Goal: Transaction & Acquisition: Purchase product/service

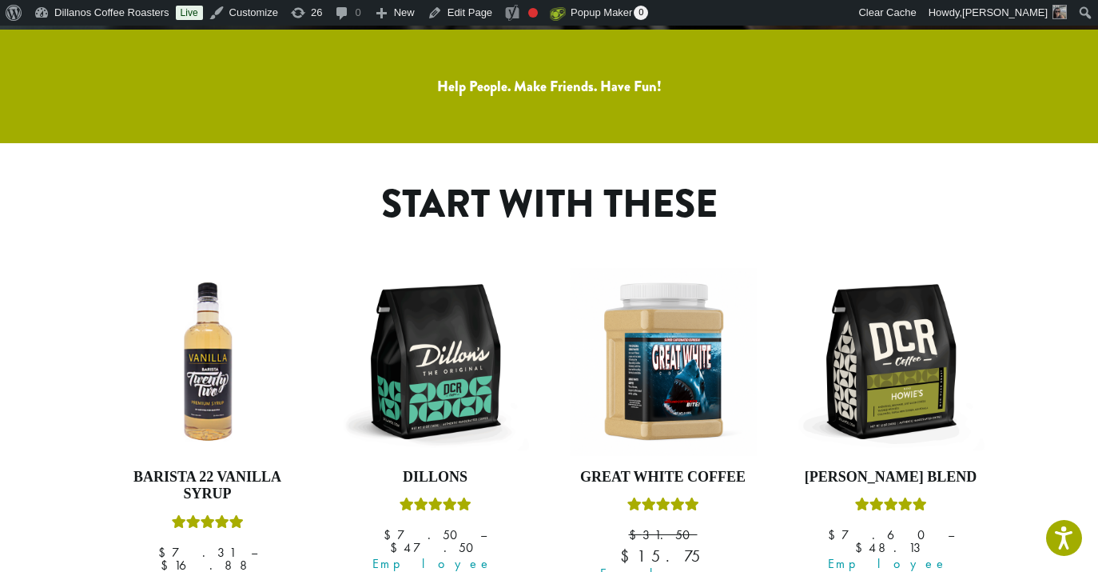
scroll to position [788, 0]
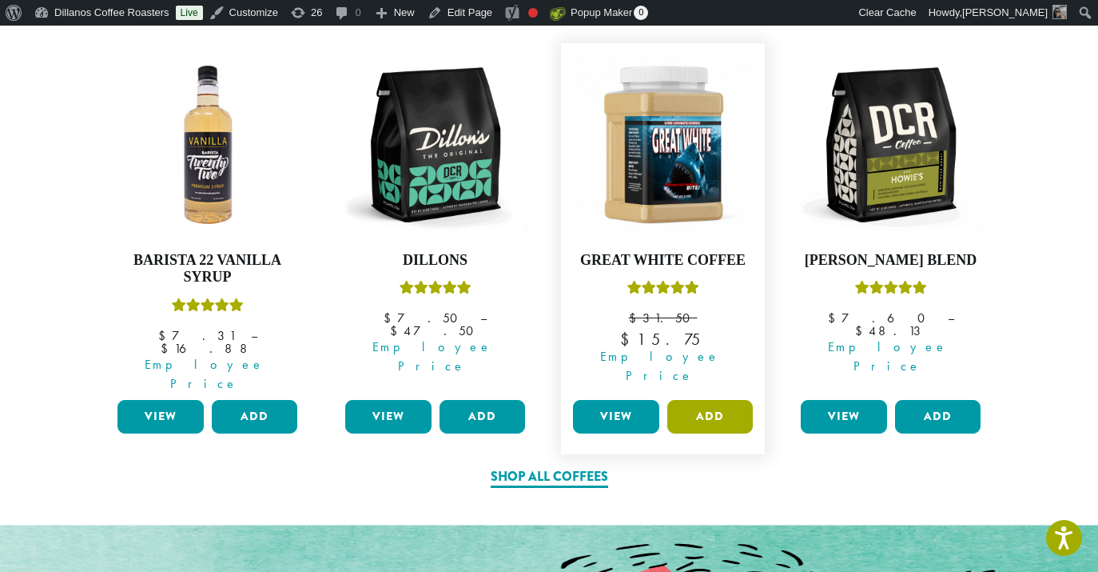
click at [699, 400] on button "Add" at bounding box center [710, 417] width 86 height 34
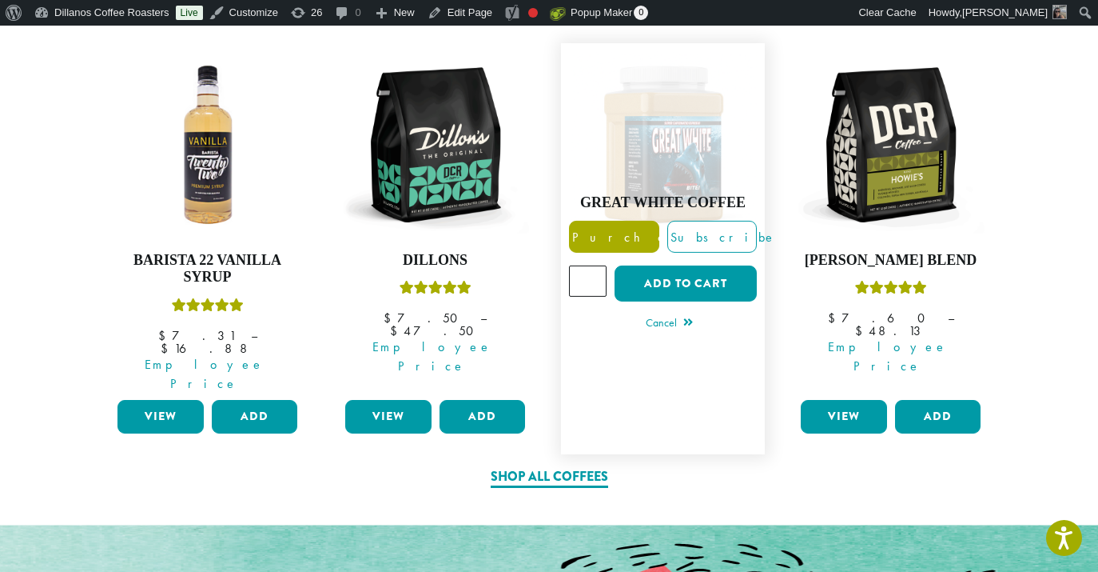
click at [604, 229] on span "Purchase" at bounding box center [637, 237] width 135 height 17
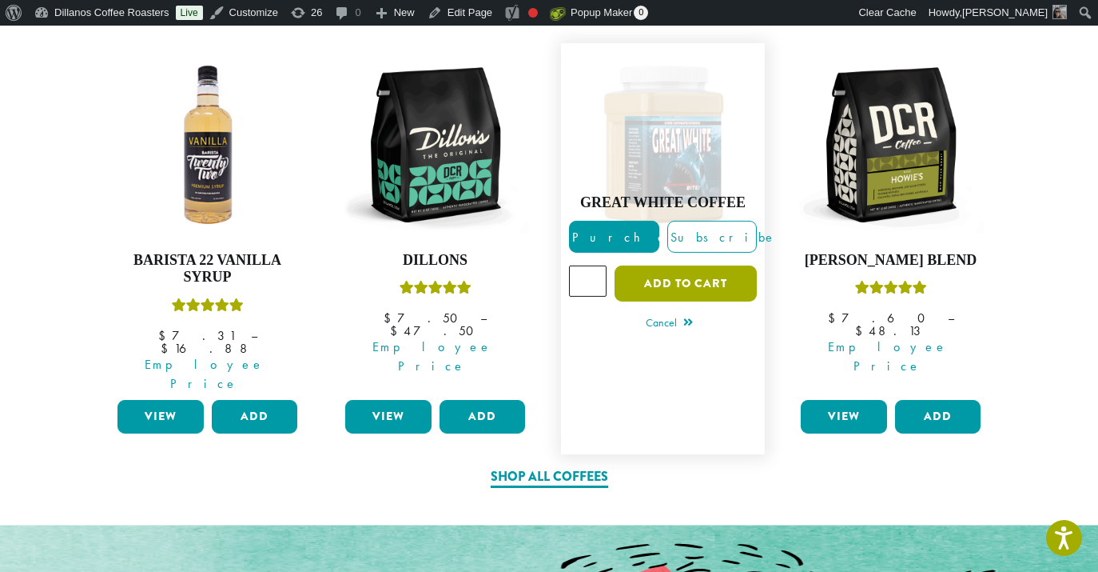
click at [688, 265] on button "Add to cart" at bounding box center [686, 283] width 142 height 36
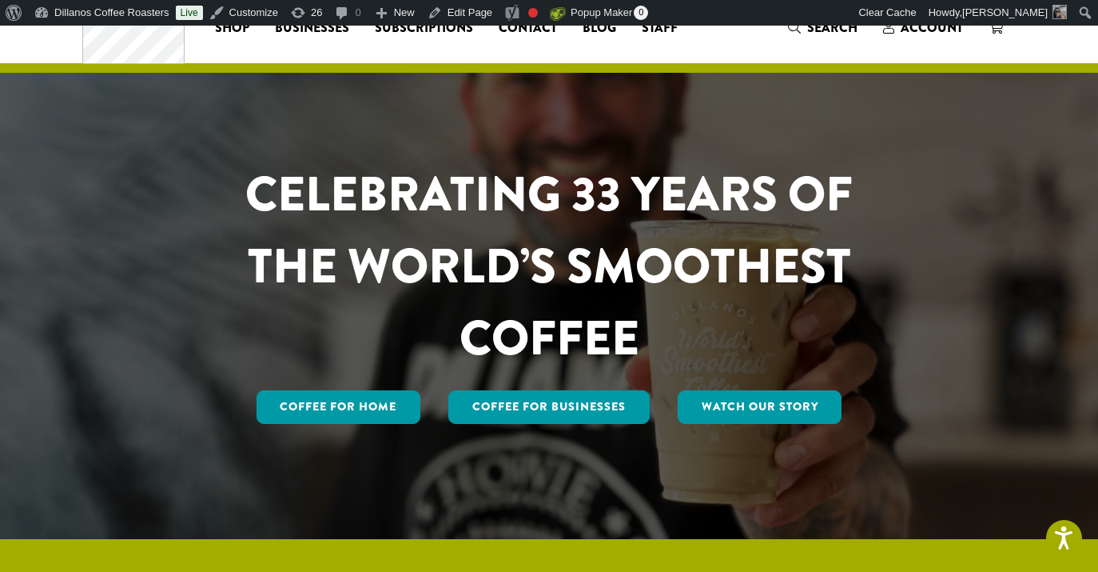
scroll to position [0, 0]
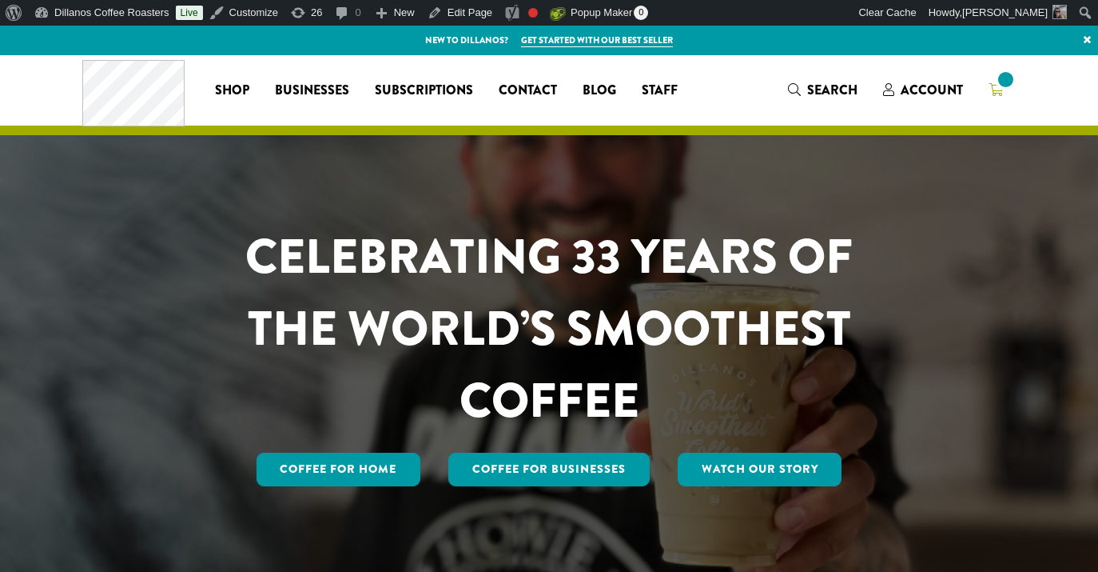
click at [992, 90] on icon at bounding box center [996, 89] width 14 height 13
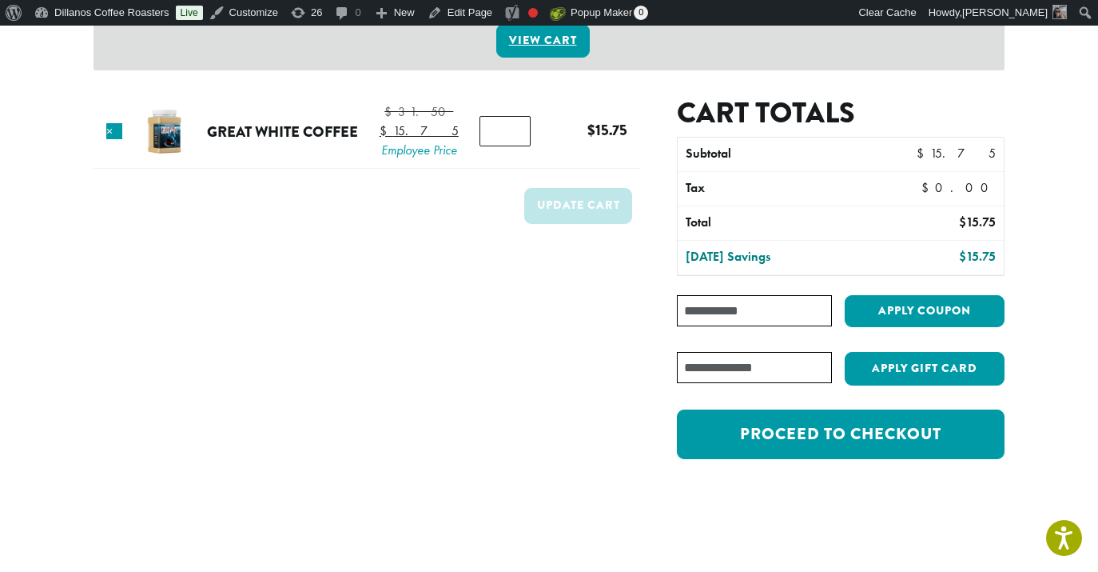
scroll to position [339, 0]
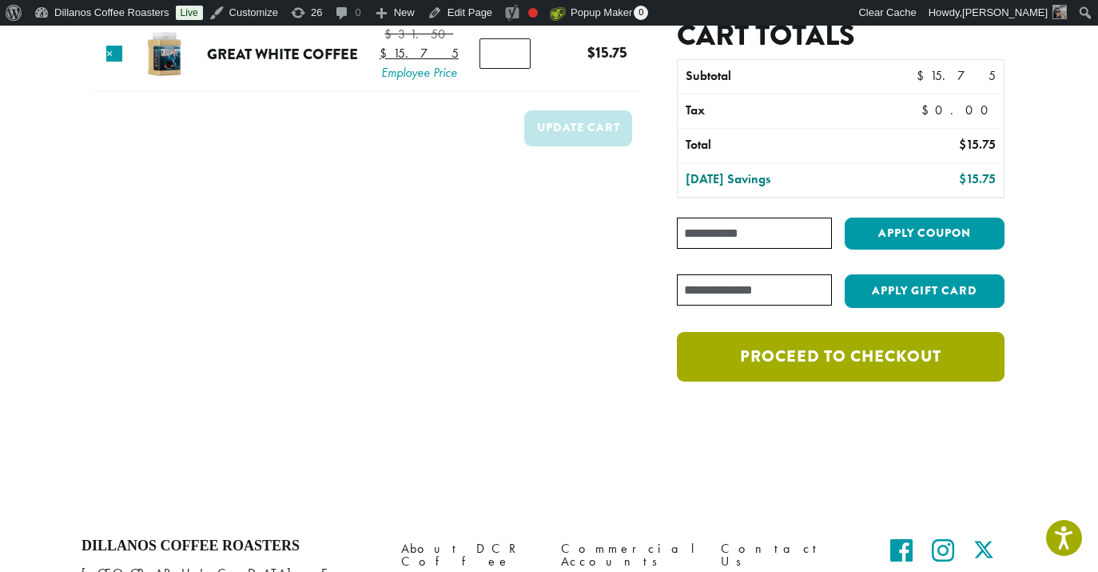
click at [824, 336] on link "Proceed to checkout" at bounding box center [841, 357] width 328 height 50
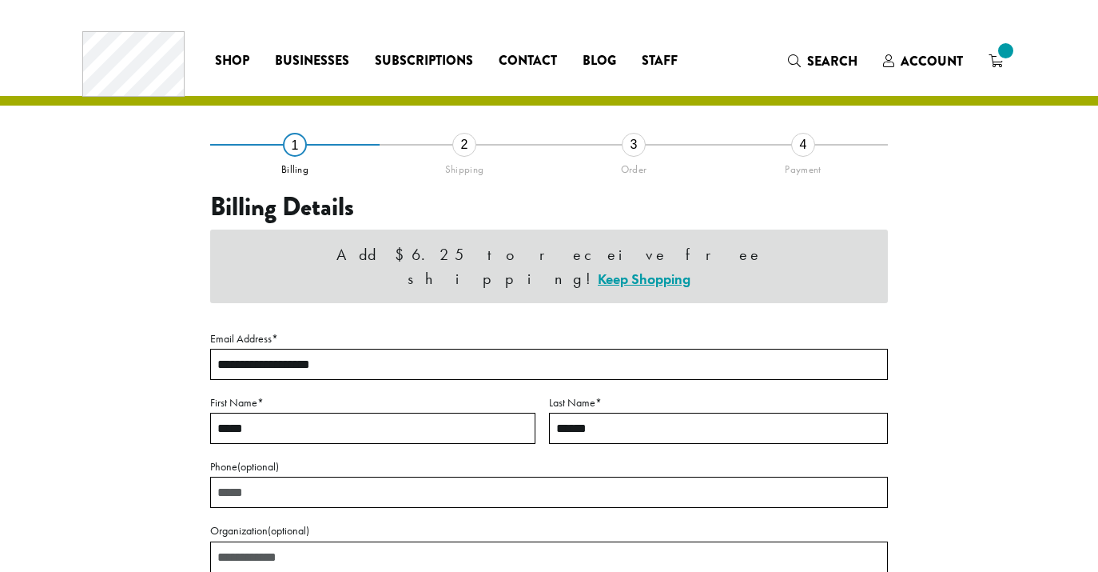
select select "**"
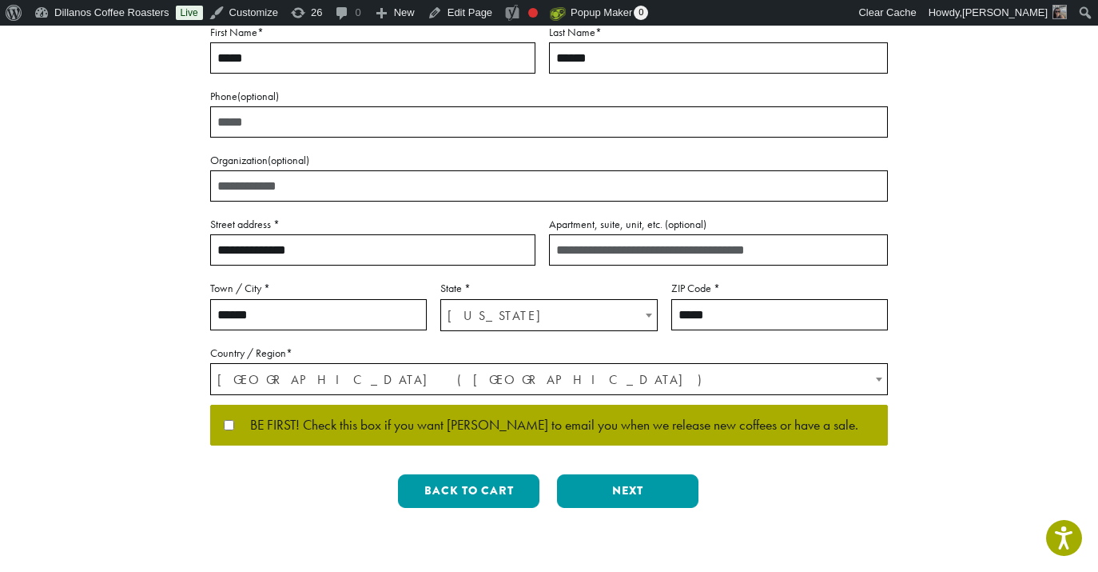
scroll to position [400, 0]
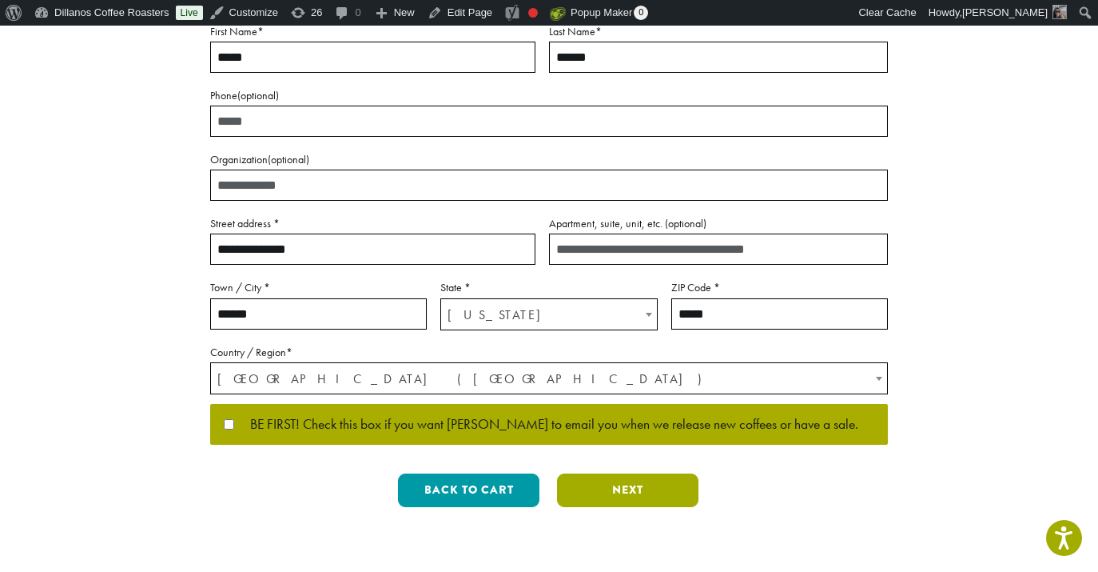
click at [629, 473] on button "Next" at bounding box center [627, 490] width 141 height 34
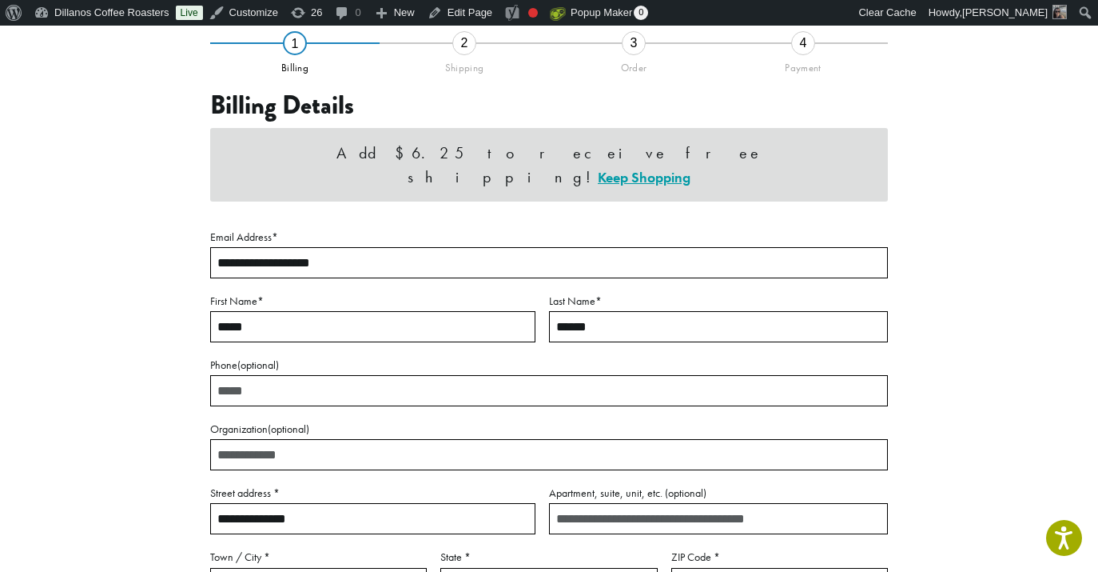
scroll to position [117, 0]
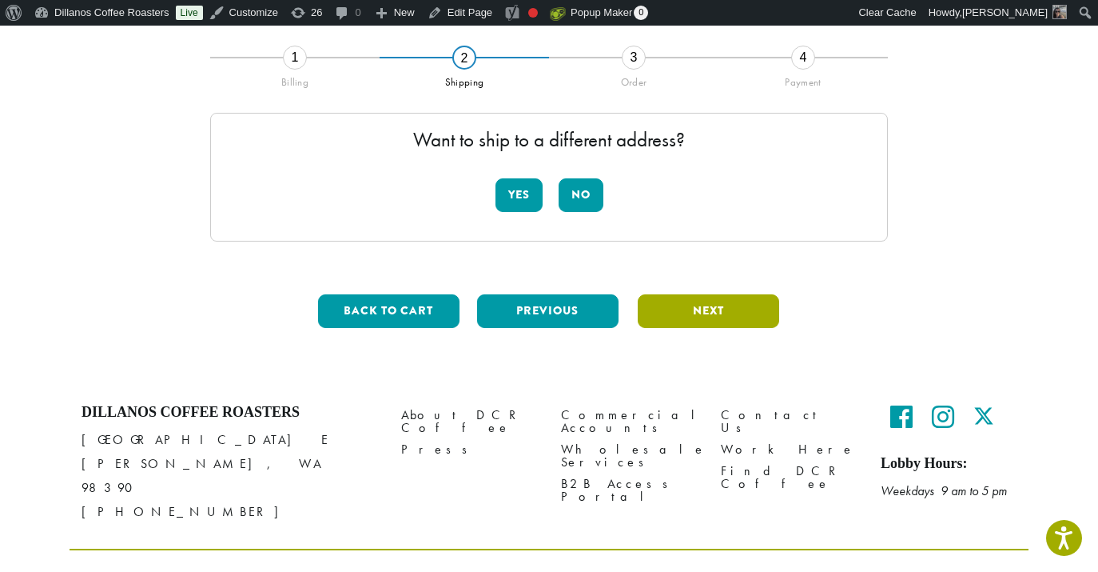
click at [752, 318] on button "Next" at bounding box center [708, 311] width 141 height 34
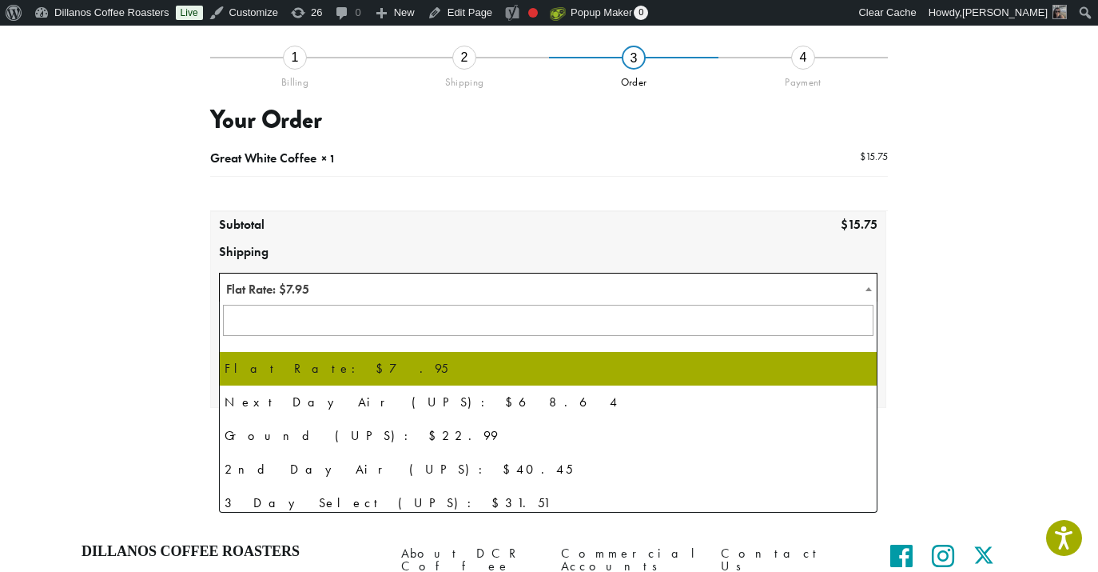
click at [532, 289] on span "Flat Rate: $7.95" at bounding box center [548, 288] width 657 height 31
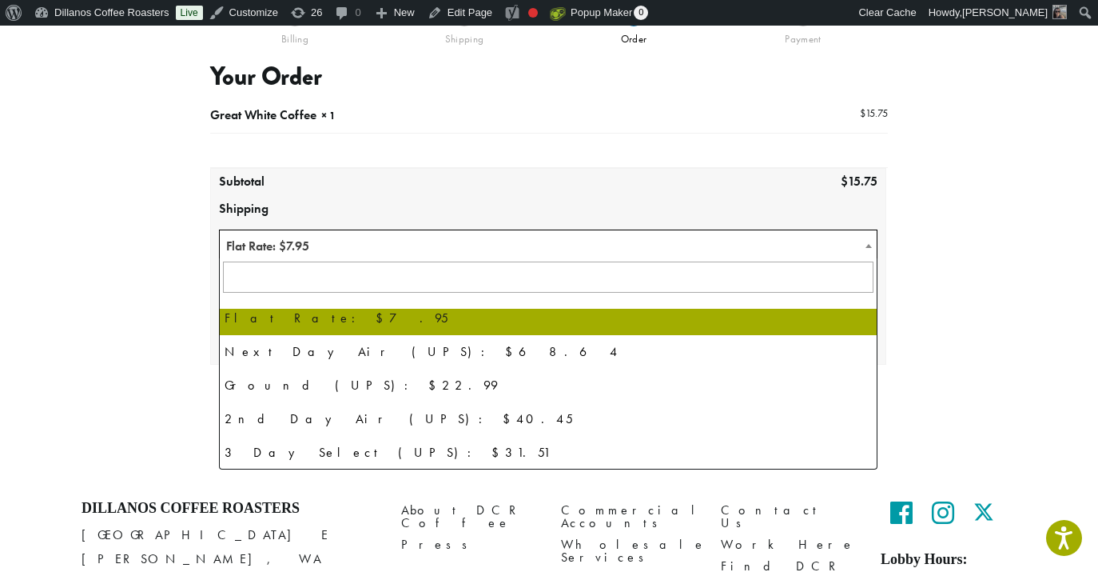
scroll to position [0, 0]
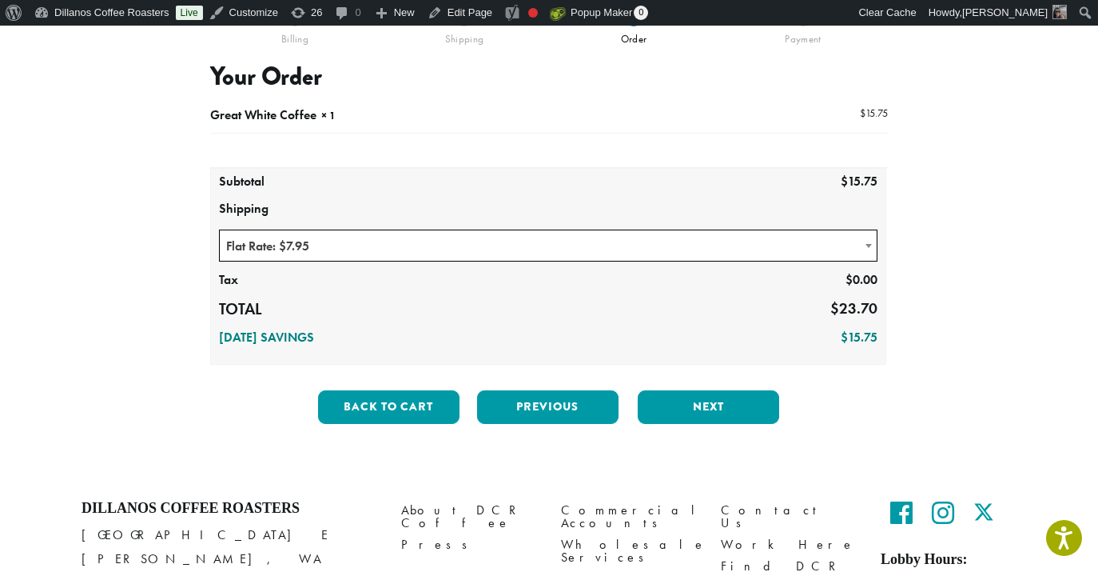
click at [137, 357] on div "**********" at bounding box center [549, 225] width 911 height 423
